Goal: Check status

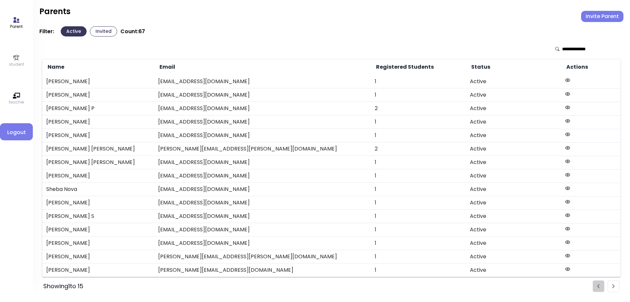
click at [11, 57] on link "student" at bounding box center [16, 60] width 15 height 13
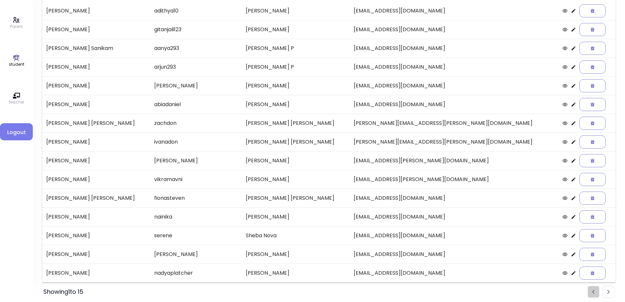
scroll to position [75, 0]
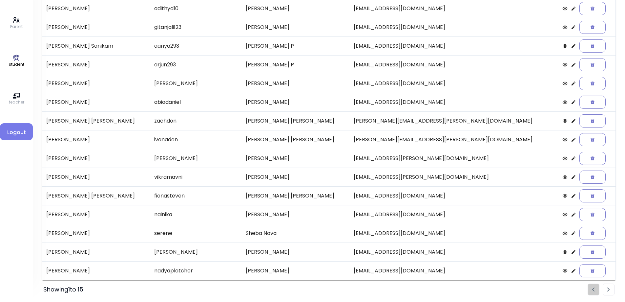
click at [572, 251] on icon at bounding box center [574, 252] width 4 height 4
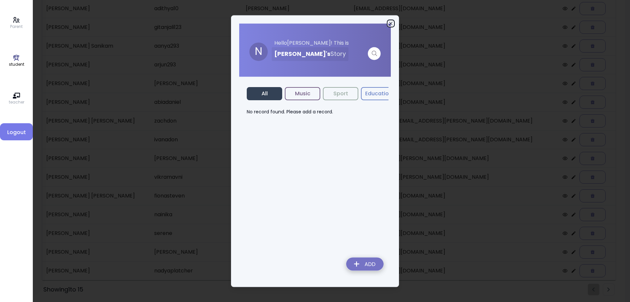
click at [390, 23] on icon "button" at bounding box center [390, 23] width 5 height 5
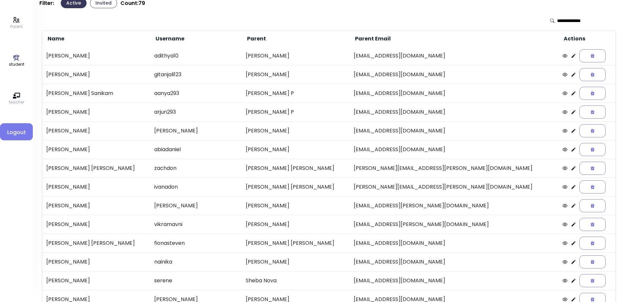
scroll to position [0, 0]
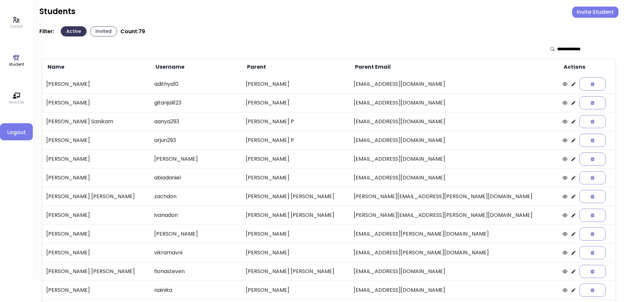
click at [99, 35] on button "Invited" at bounding box center [103, 31] width 27 height 10
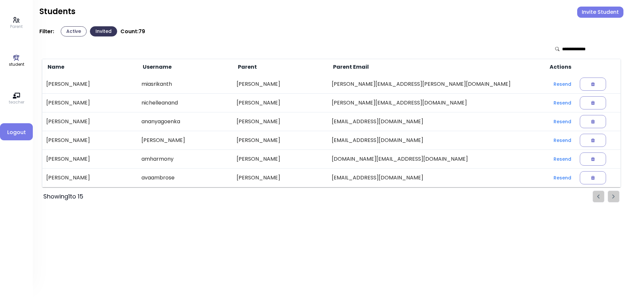
click at [75, 31] on button "Active" at bounding box center [74, 31] width 26 height 10
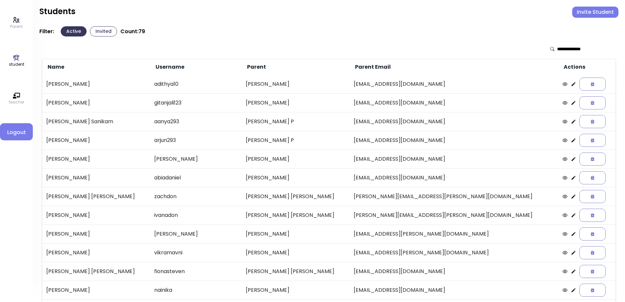
click at [571, 103] on icon at bounding box center [573, 102] width 5 height 5
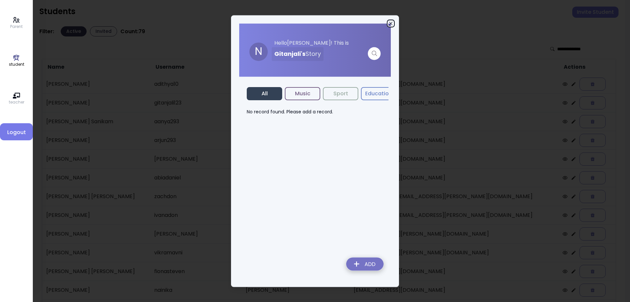
click at [390, 22] on icon "button" at bounding box center [390, 23] width 3 height 3
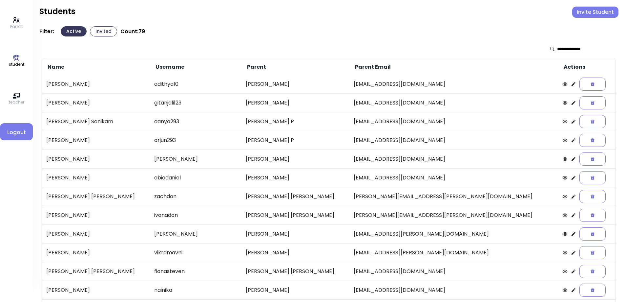
click at [572, 83] on icon at bounding box center [574, 84] width 4 height 4
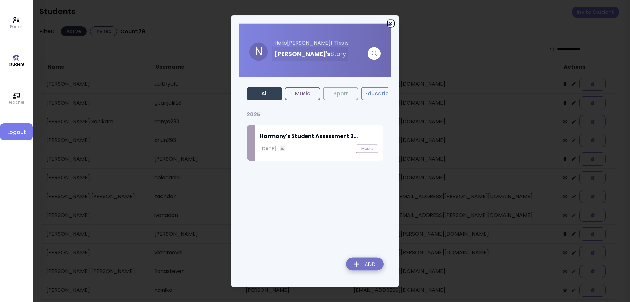
click at [390, 24] on icon "button" at bounding box center [390, 23] width 3 height 3
